Goal: Transaction & Acquisition: Purchase product/service

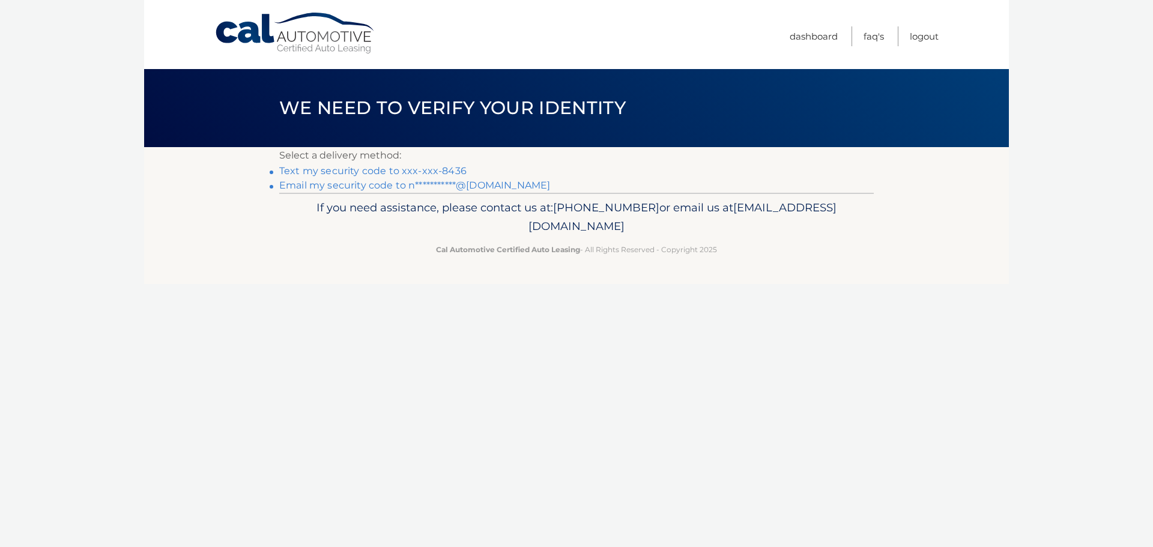
click at [441, 172] on link "Text my security code to xxx-xxx-8436" at bounding box center [372, 170] width 187 height 11
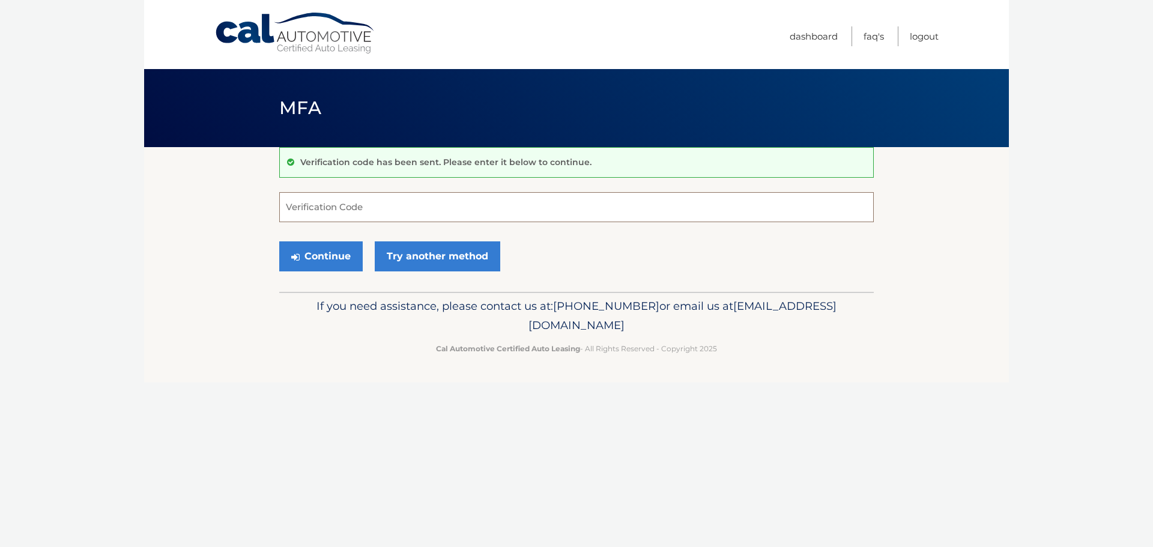
click at [557, 205] on input "Verification Code" at bounding box center [576, 207] width 595 height 30
type input "524693"
click at [342, 262] on button "Continue" at bounding box center [320, 256] width 83 height 30
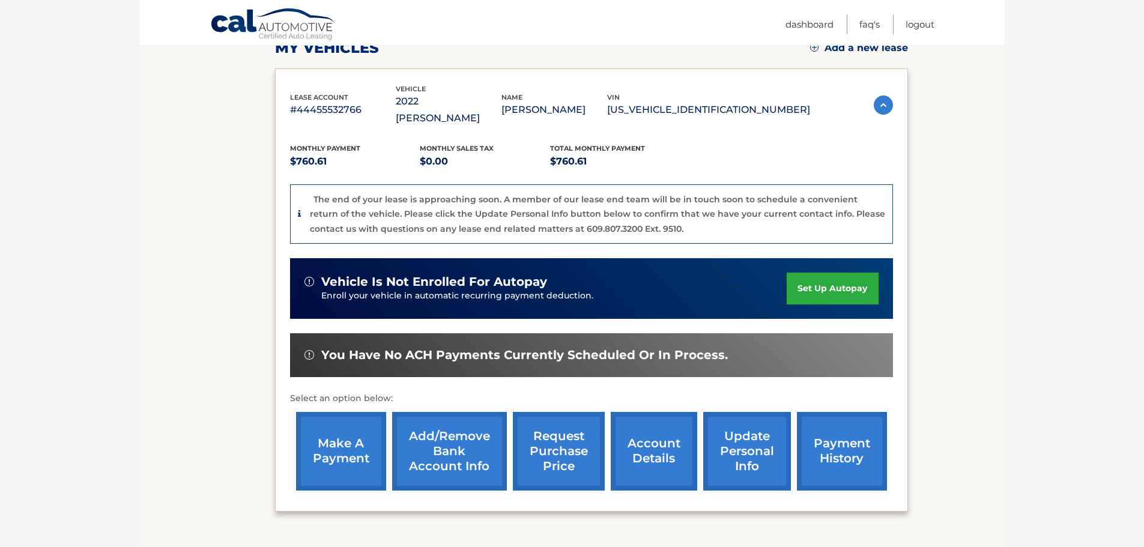
scroll to position [255, 0]
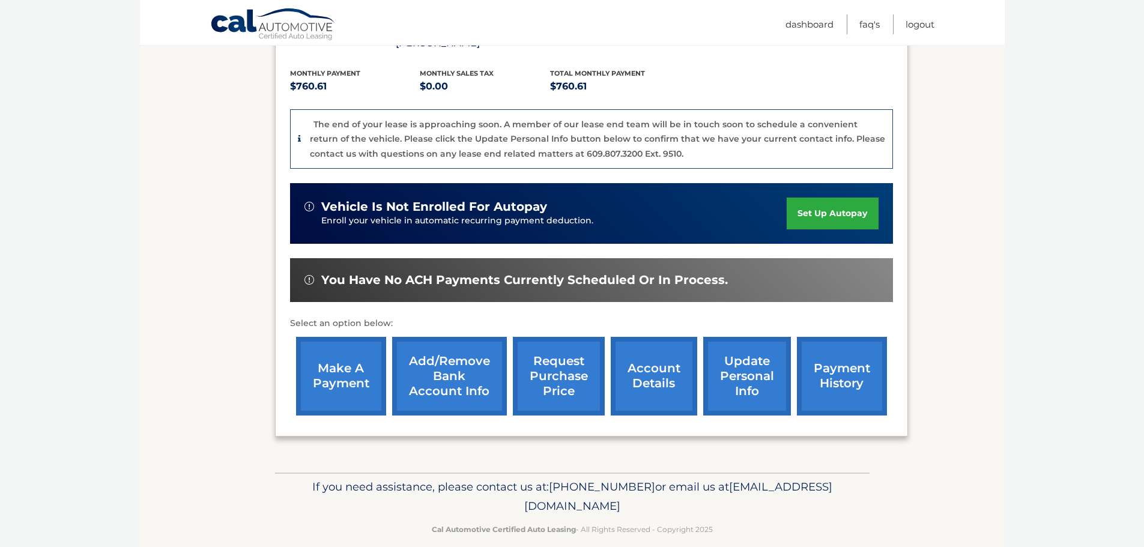
click at [840, 376] on link "payment history" at bounding box center [842, 376] width 90 height 79
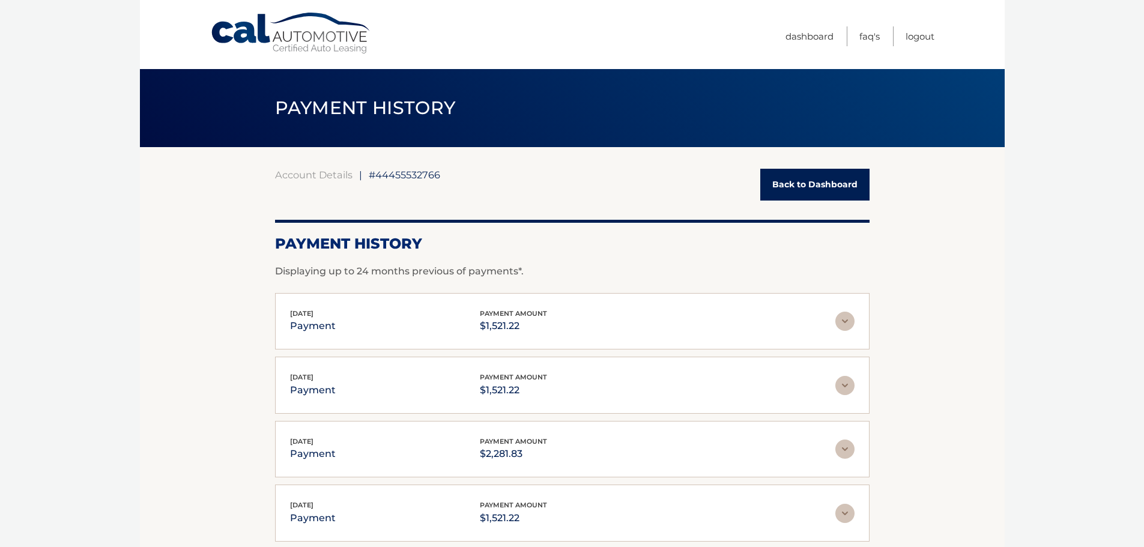
click at [783, 184] on link "Back to Dashboard" at bounding box center [814, 185] width 109 height 32
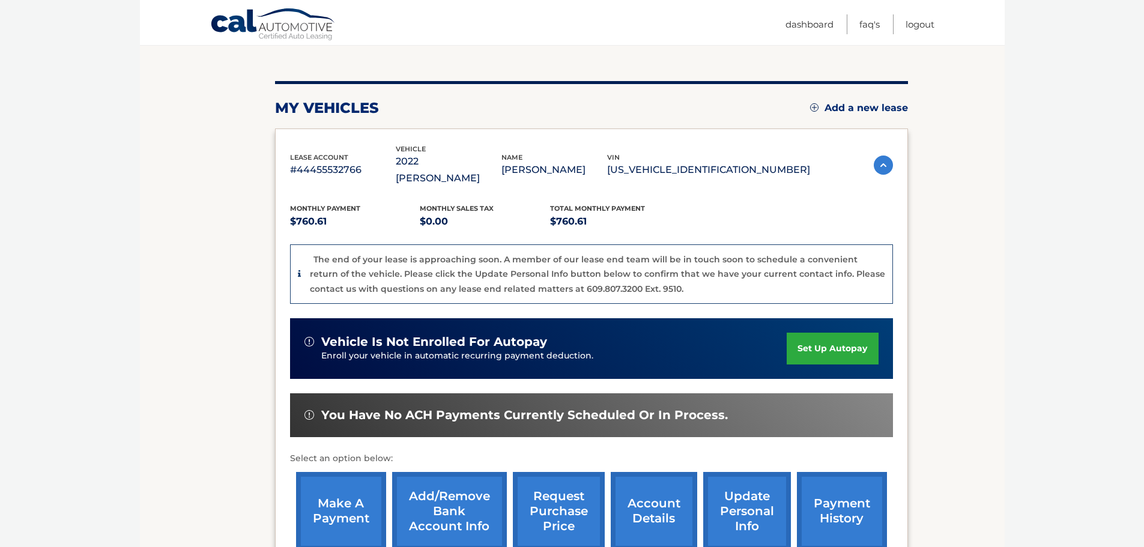
scroll to position [240, 0]
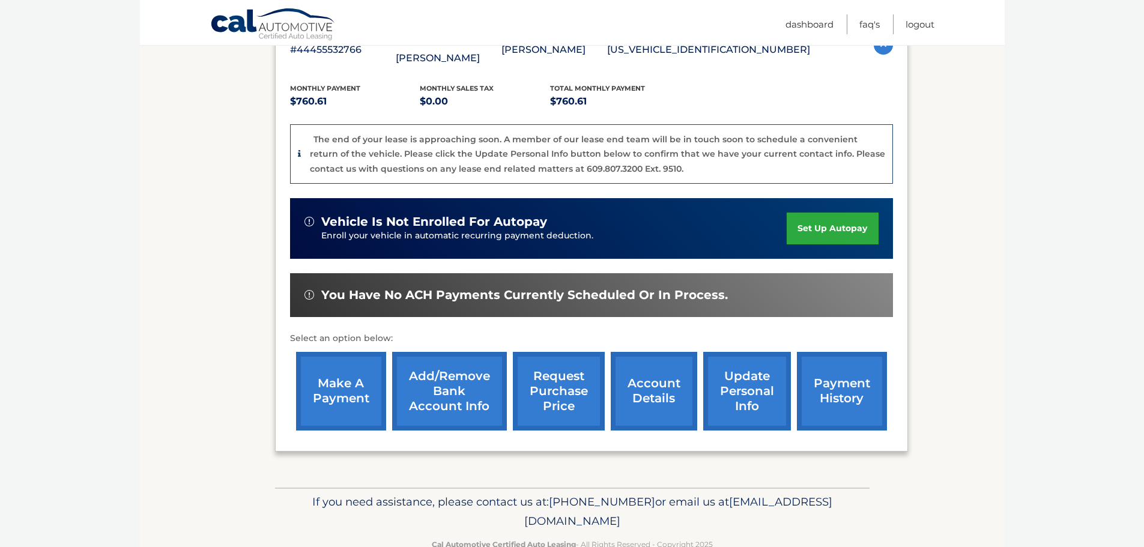
drag, startPoint x: 644, startPoint y: 405, endPoint x: 645, endPoint y: 396, distance: 9.0
click at [644, 405] on link "account details" at bounding box center [654, 391] width 86 height 79
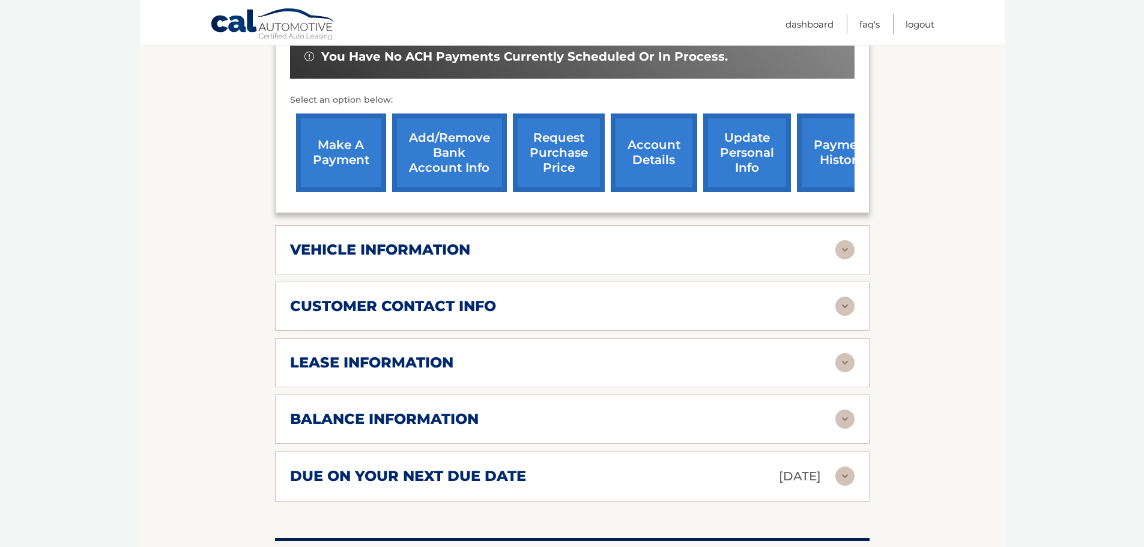
scroll to position [481, 0]
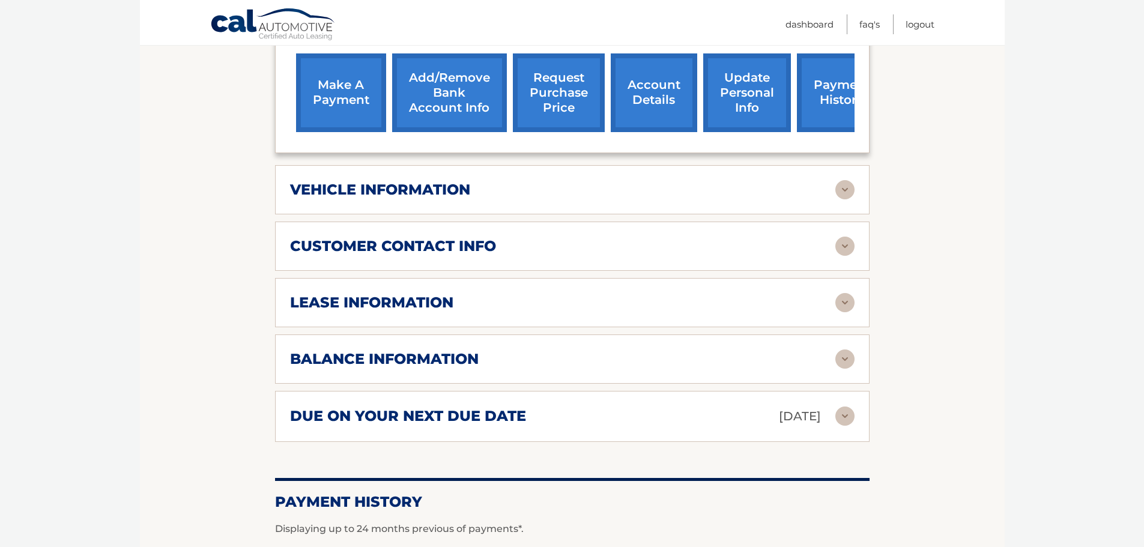
click at [400, 350] on h2 "balance information" at bounding box center [384, 359] width 189 height 18
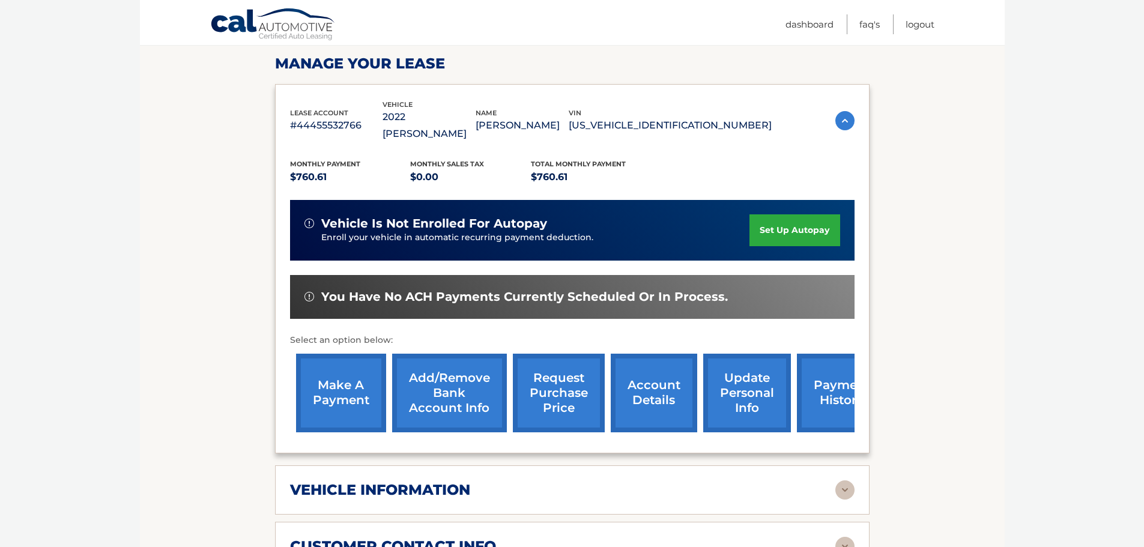
scroll to position [120, 0]
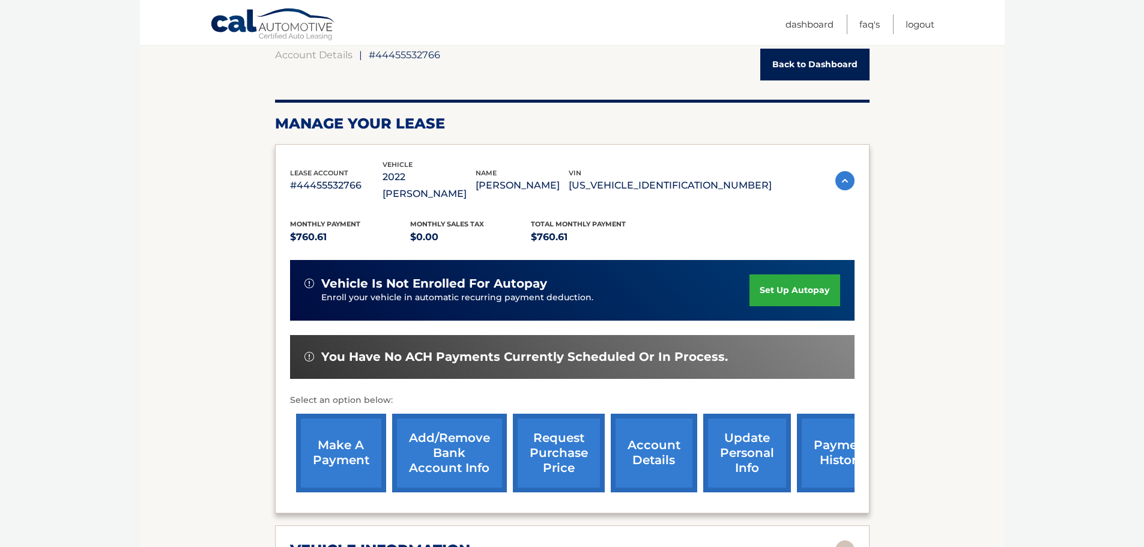
click at [799, 62] on link "Back to Dashboard" at bounding box center [814, 65] width 109 height 32
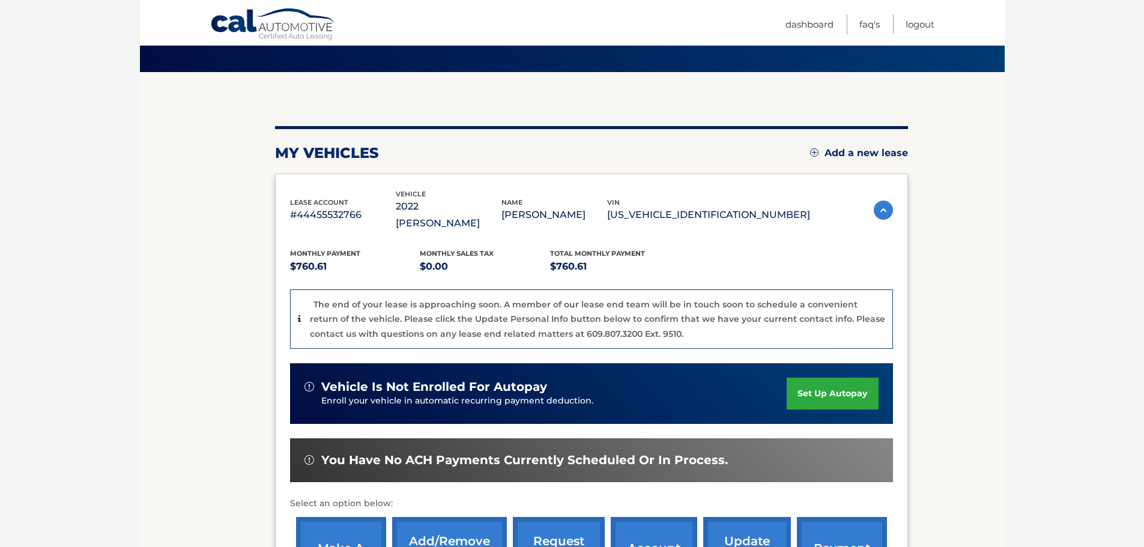
scroll to position [255, 0]
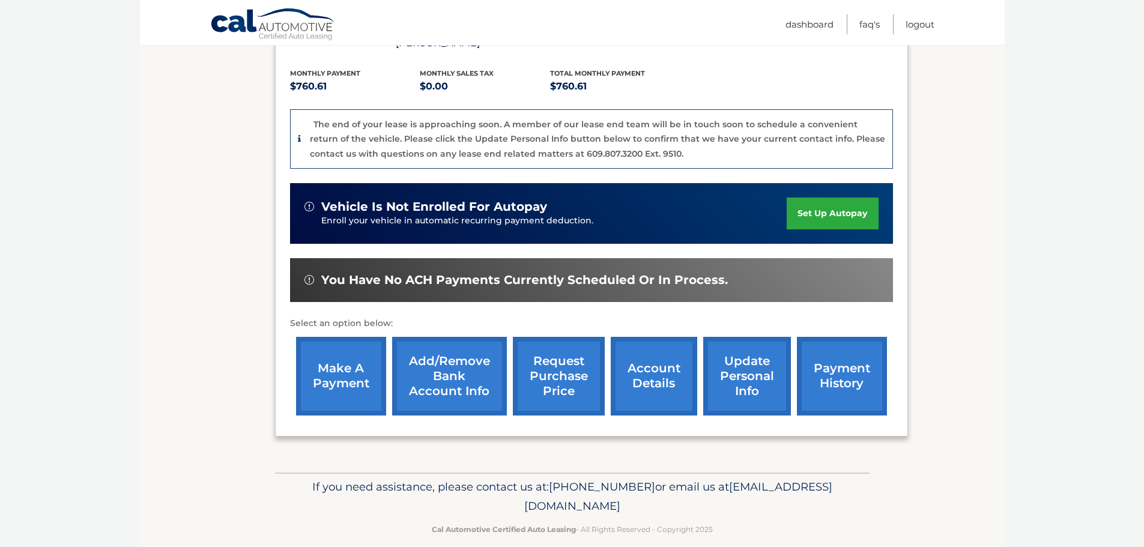
click at [354, 366] on link "make a payment" at bounding box center [341, 376] width 90 height 79
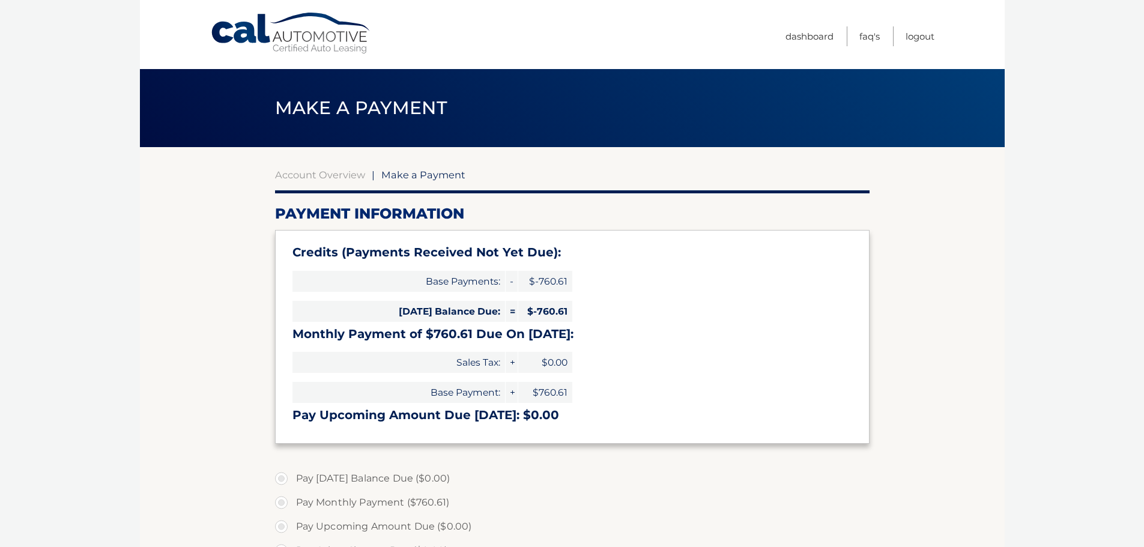
select select "NTU4ZjFhODktMjNkNi00ZDNjLTg3YjctYTg3OGE4NWQwMmVj"
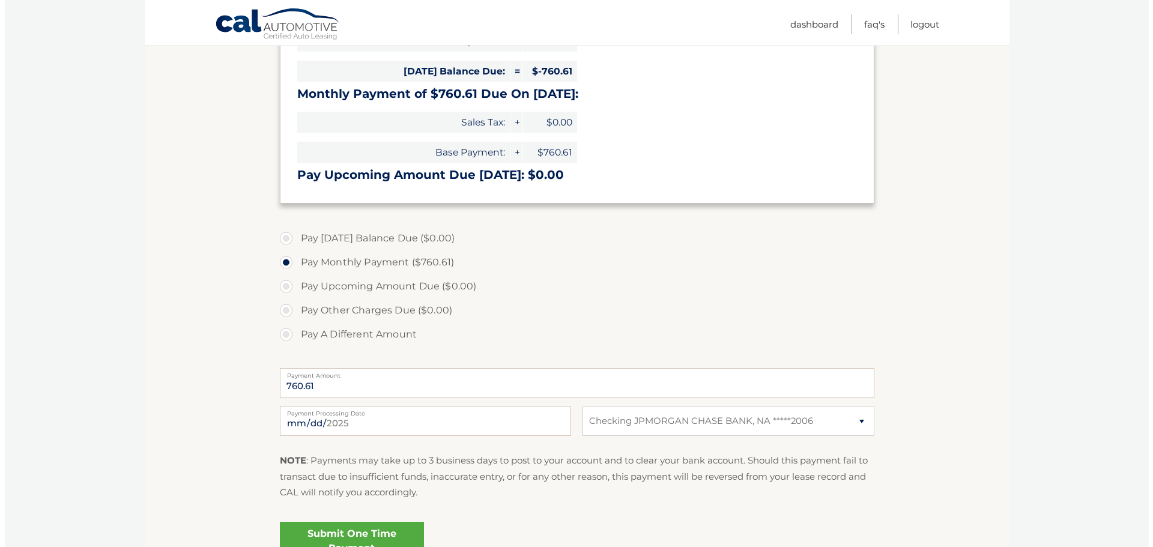
scroll to position [300, 0]
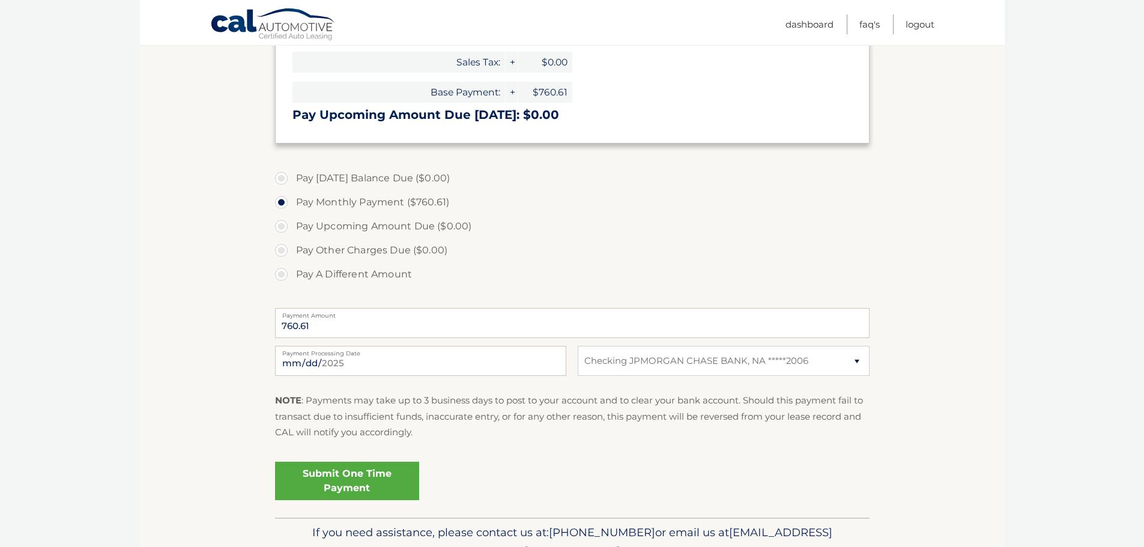
click at [349, 484] on link "Submit One Time Payment" at bounding box center [347, 481] width 144 height 38
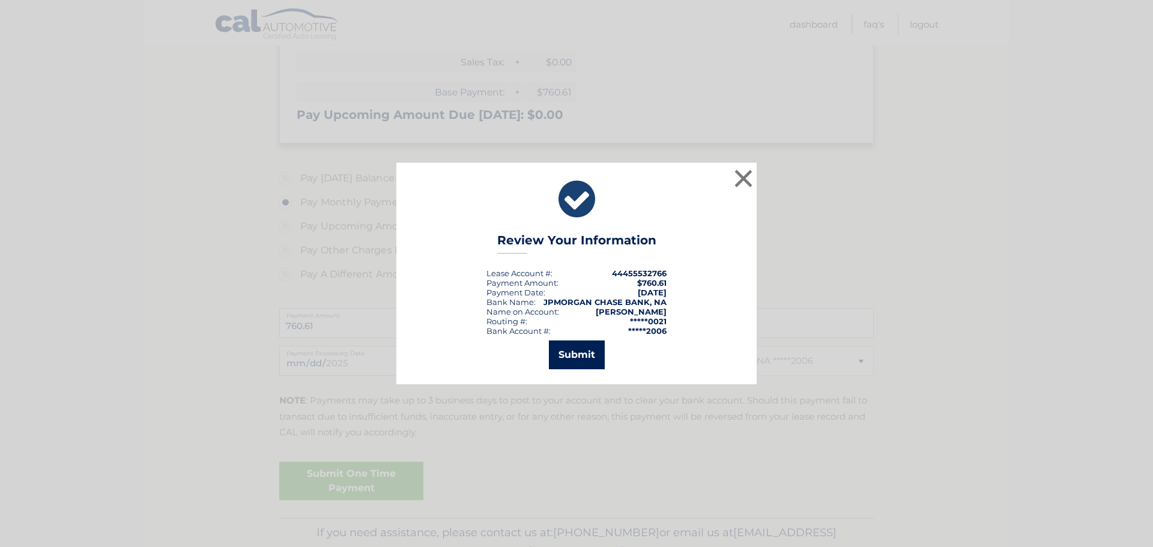
click at [565, 363] on button "Submit" at bounding box center [577, 355] width 56 height 29
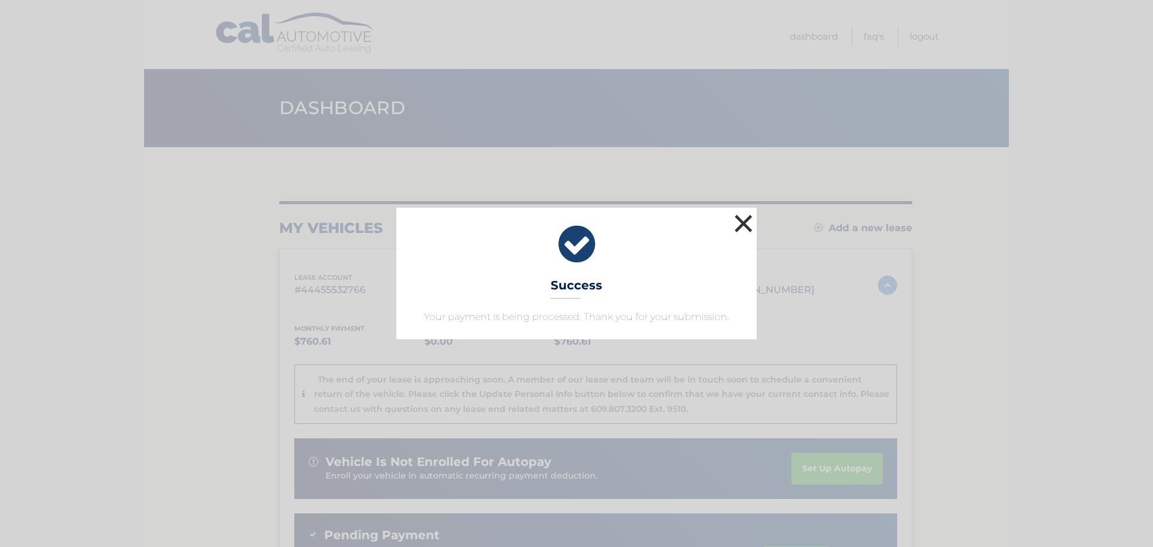
click at [741, 220] on button "×" at bounding box center [744, 223] width 24 height 24
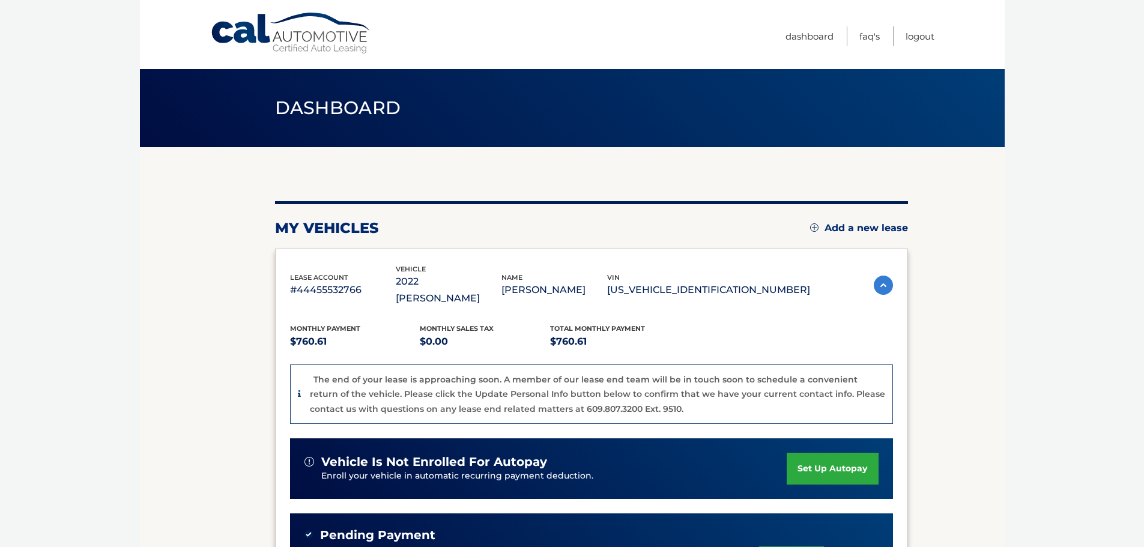
click at [363, 111] on span "Dashboard" at bounding box center [338, 108] width 126 height 22
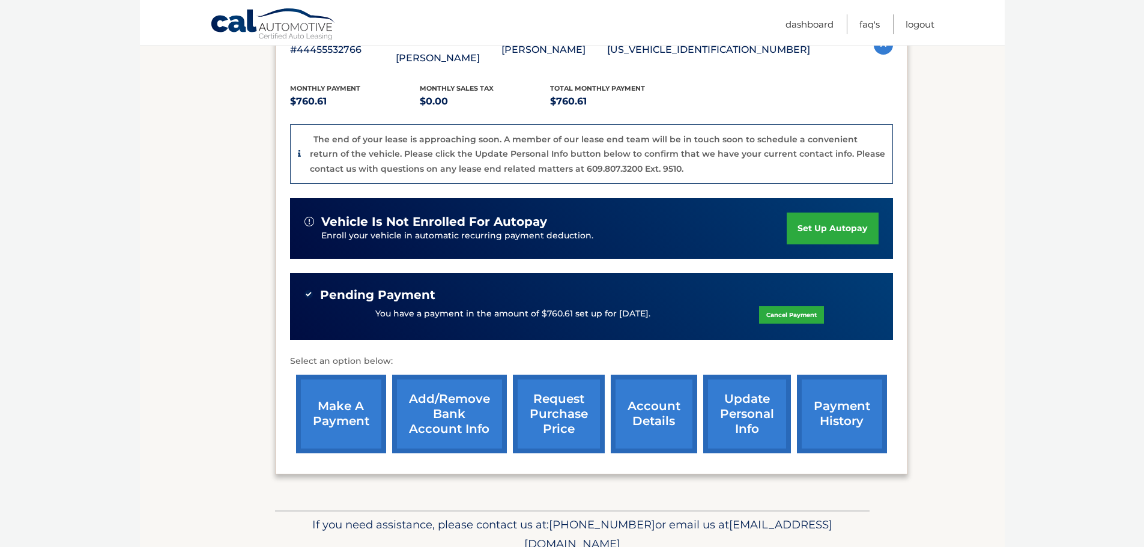
scroll to position [278, 0]
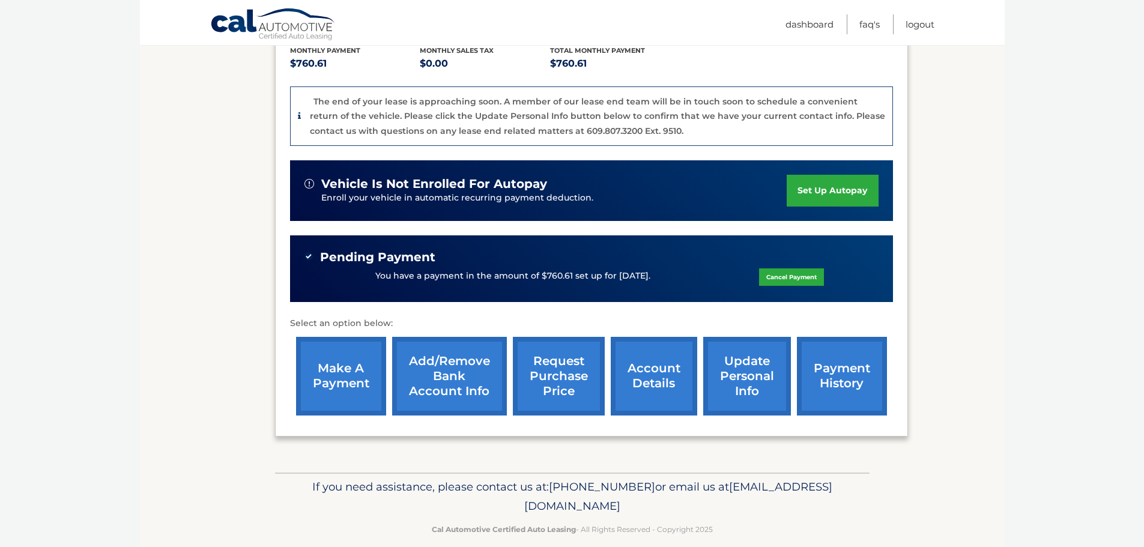
click at [851, 367] on link "payment history" at bounding box center [842, 376] width 90 height 79
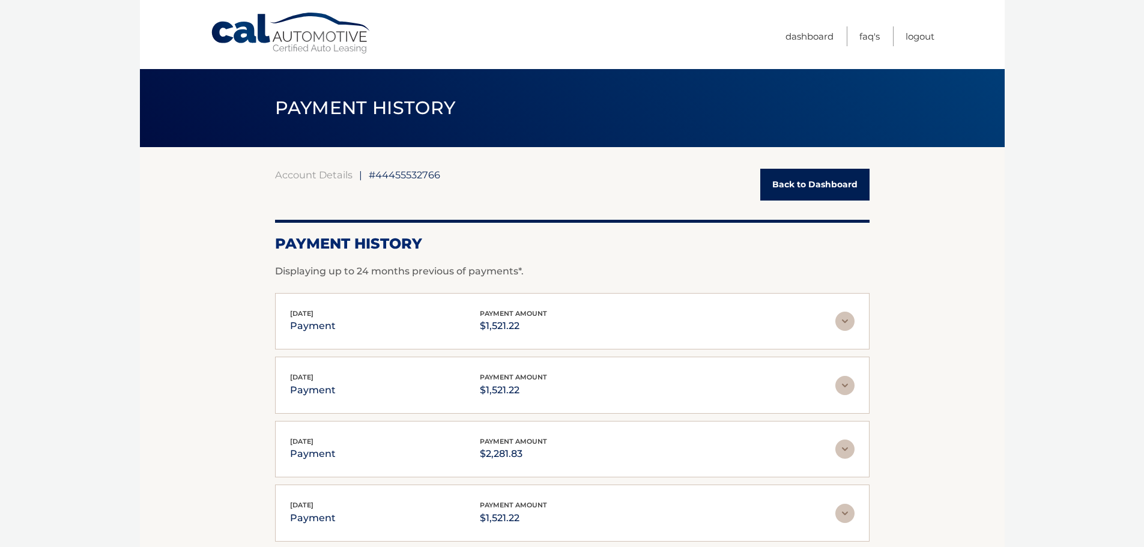
click at [805, 194] on link "Back to Dashboard" at bounding box center [814, 185] width 109 height 32
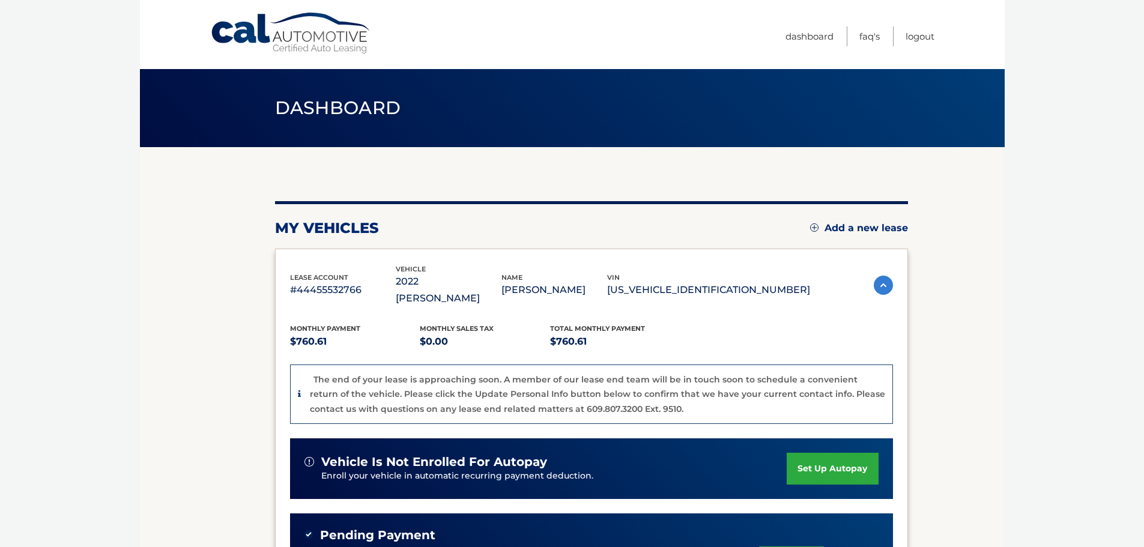
scroll to position [180, 0]
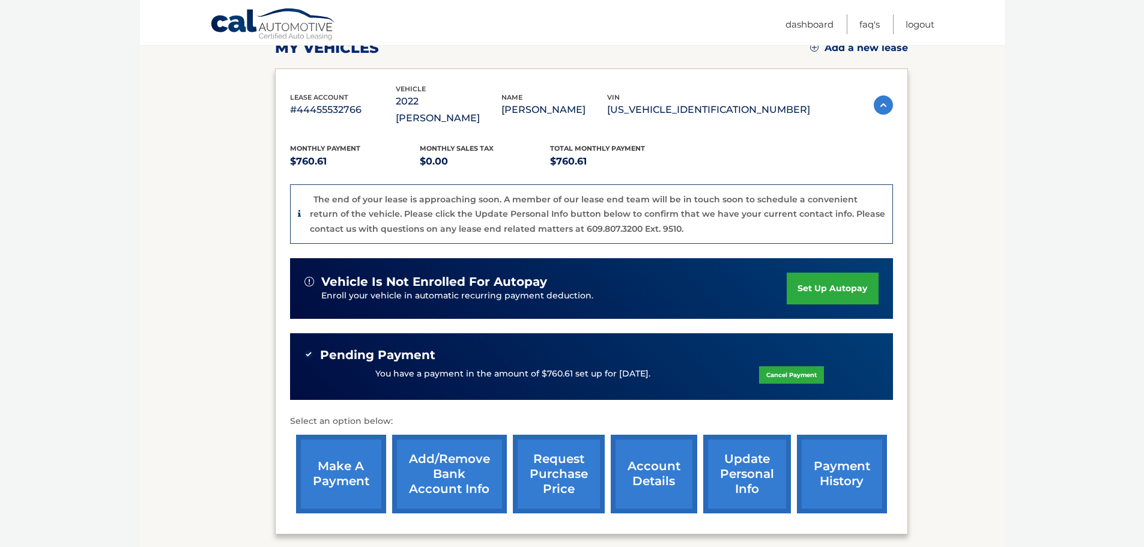
click at [410, 363] on div "You have a payment in the amount of $760.61 set up for [DATE]. Cancel Payment" at bounding box center [592, 374] width 574 height 23
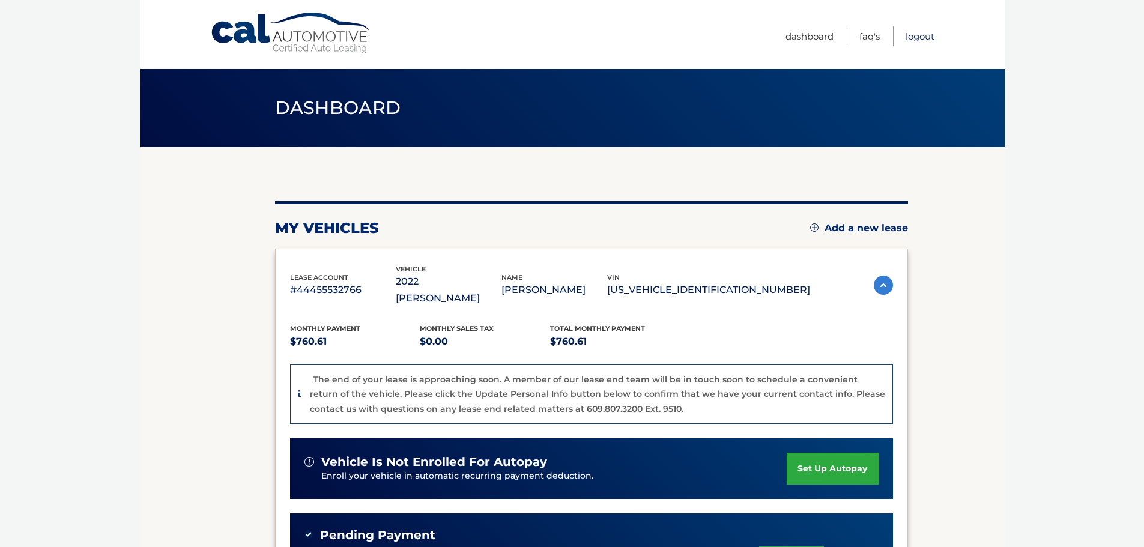
click at [921, 34] on link "Logout" at bounding box center [920, 36] width 29 height 20
